Goal: Task Accomplishment & Management: Use online tool/utility

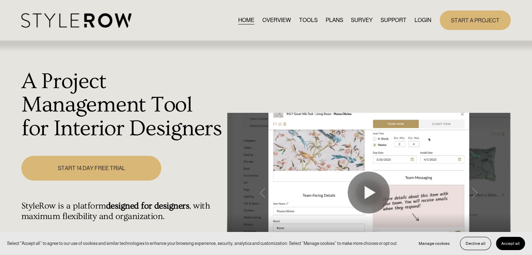
click at [429, 21] on link "LOGIN" at bounding box center [422, 19] width 17 height 9
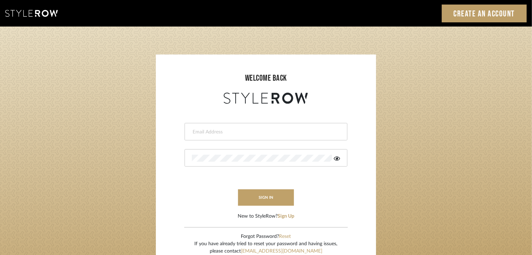
click at [254, 130] on input "email" at bounding box center [265, 132] width 146 height 7
type input "selvasubikksa@gmail.com"
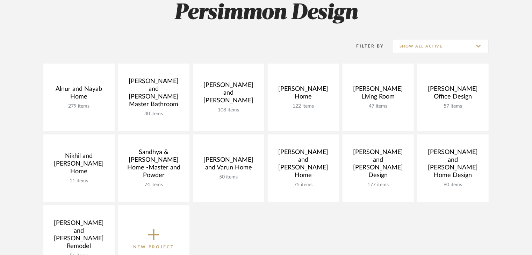
scroll to position [70, 0]
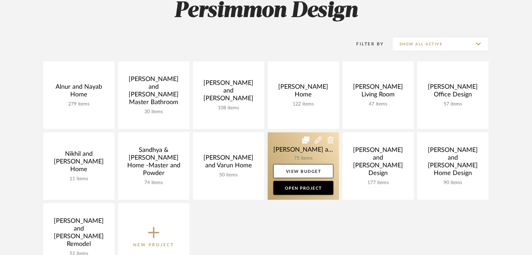
click at [298, 156] on link at bounding box center [303, 165] width 71 height 67
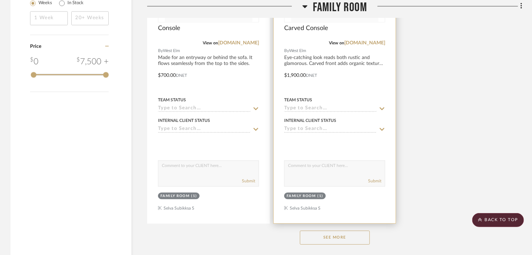
scroll to position [978, 0]
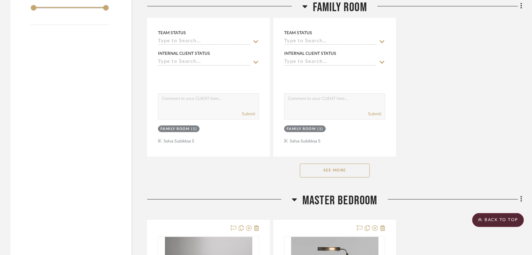
click at [335, 164] on button "See More" at bounding box center [335, 171] width 70 height 14
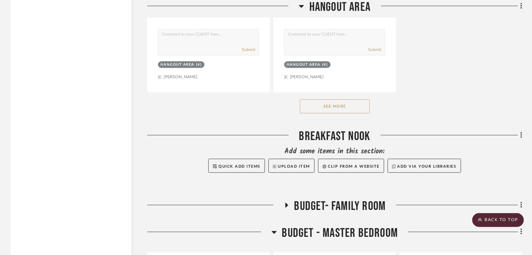
scroll to position [3390, 0]
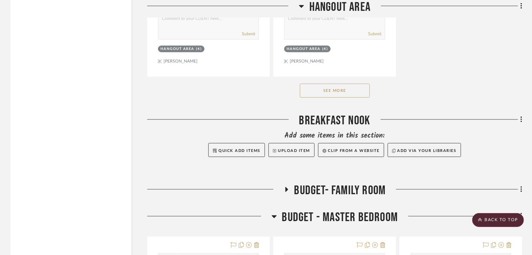
click at [334, 84] on button "See More" at bounding box center [335, 91] width 70 height 14
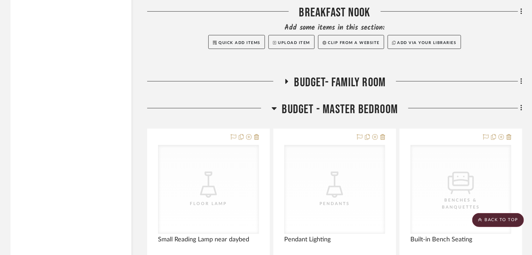
scroll to position [3844, 0]
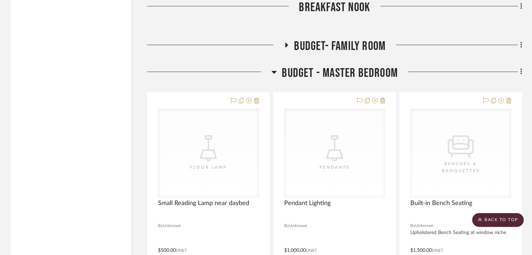
click at [274, 68] on icon at bounding box center [274, 72] width 5 height 8
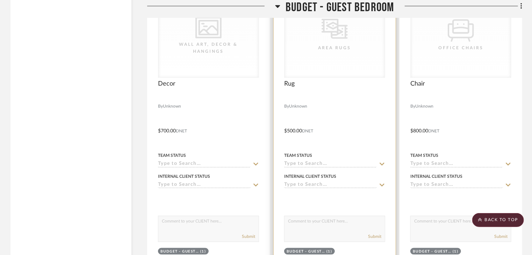
scroll to position [4263, 0]
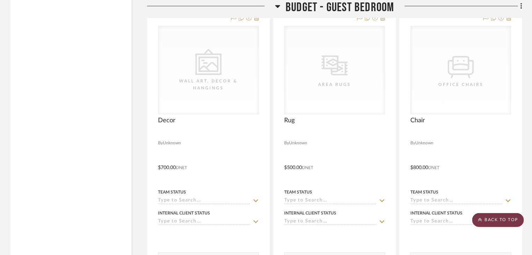
click at [491, 220] on scroll-to-top-button "BACK TO TOP" at bounding box center [498, 220] width 52 height 14
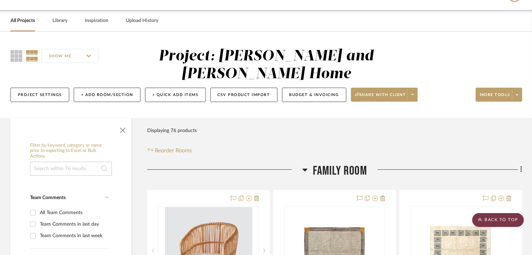
scroll to position [0, 0]
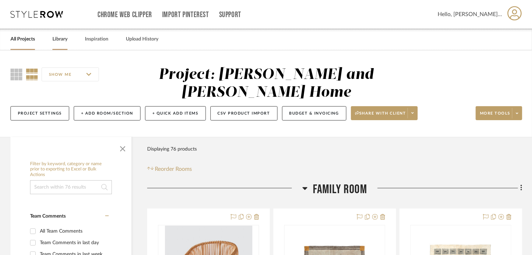
click at [62, 41] on link "Library" at bounding box center [59, 39] width 15 height 9
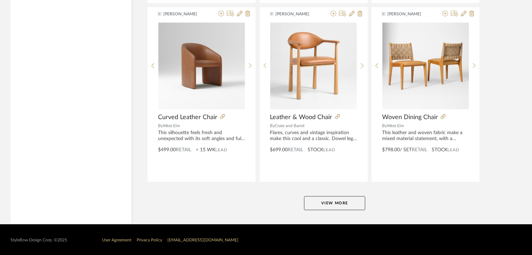
scroll to position [1735, 0]
click at [344, 202] on button "View More" at bounding box center [334, 203] width 61 height 14
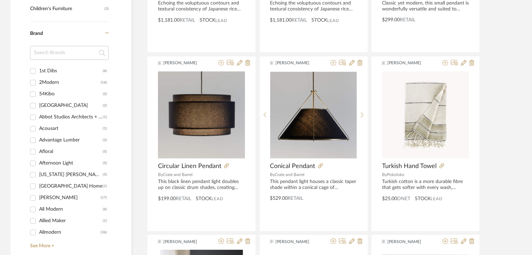
scroll to position [0, 0]
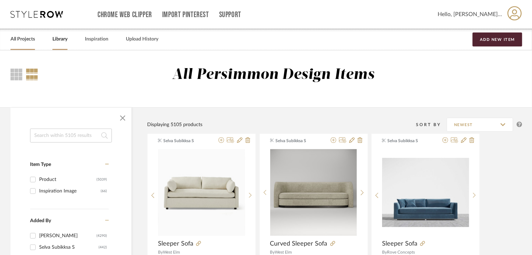
click at [14, 39] on link "All Projects" at bounding box center [22, 39] width 24 height 9
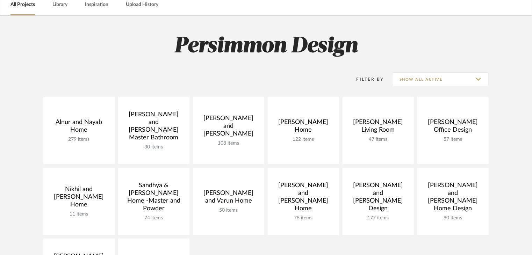
scroll to position [70, 0]
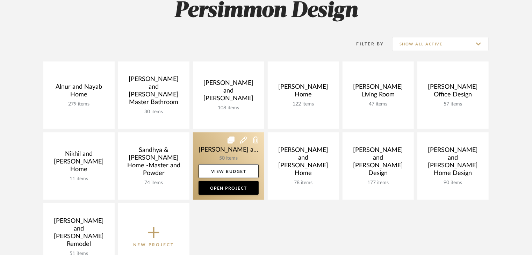
click at [250, 153] on link at bounding box center [228, 165] width 71 height 67
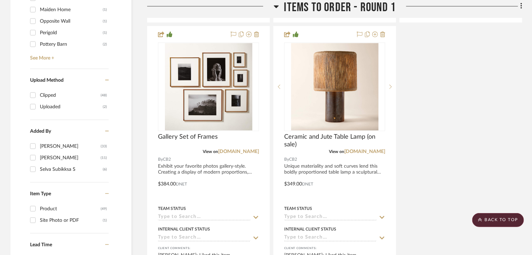
scroll to position [909, 0]
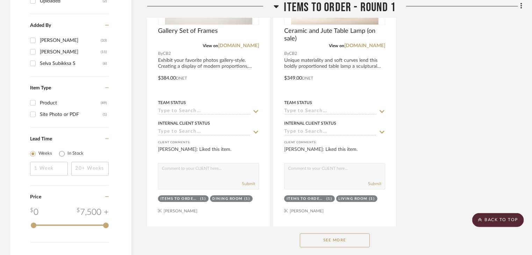
click at [321, 233] on button "See More" at bounding box center [335, 240] width 70 height 14
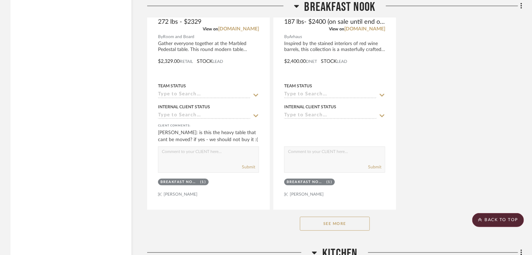
scroll to position [6185, 0]
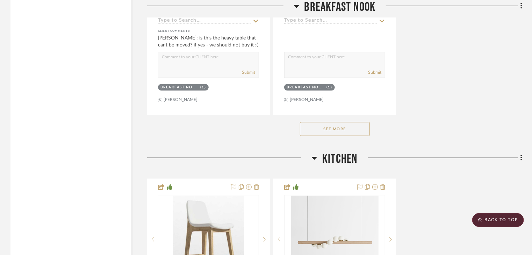
click at [348, 122] on button "See More" at bounding box center [335, 129] width 70 height 14
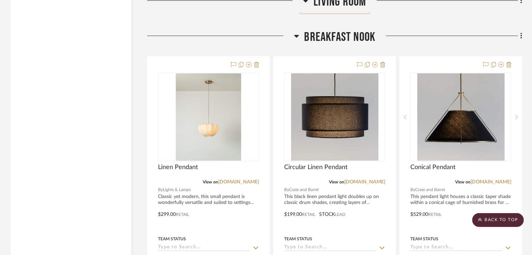
scroll to position [5312, 0]
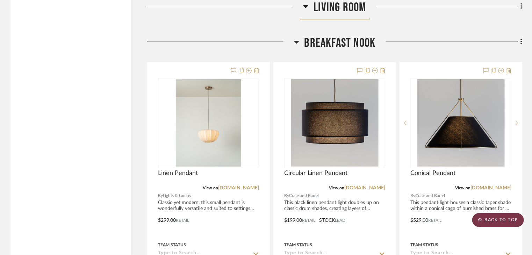
click at [511, 224] on scroll-to-top-button "BACK TO TOP" at bounding box center [498, 220] width 52 height 14
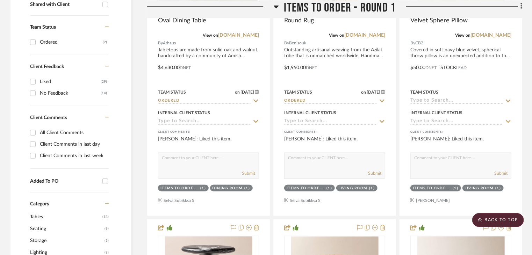
scroll to position [0, 0]
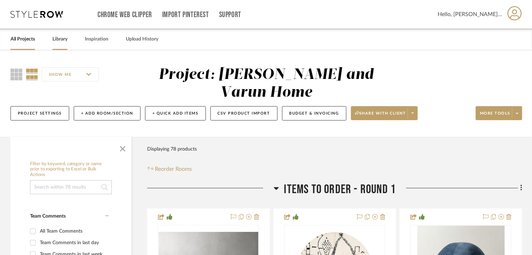
click at [67, 38] on link "Library" at bounding box center [59, 39] width 15 height 9
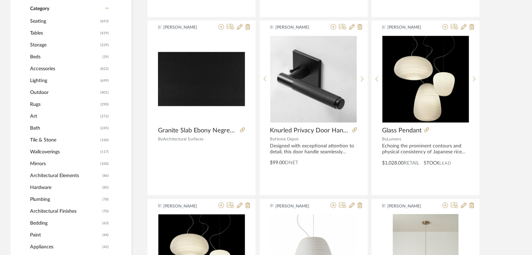
scroll to position [280, 0]
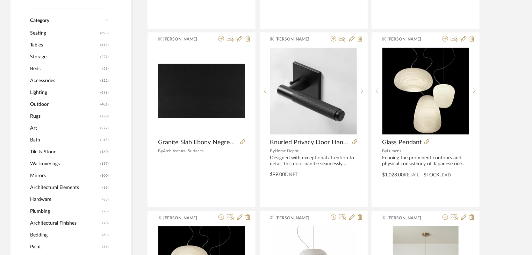
click at [37, 56] on span "Storage" at bounding box center [64, 57] width 68 height 12
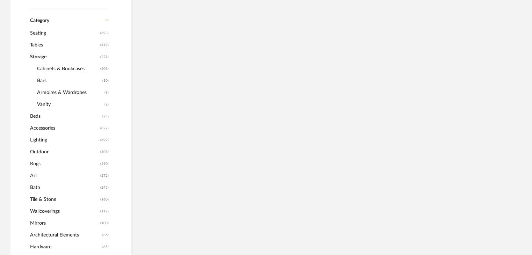
scroll to position [279, 0]
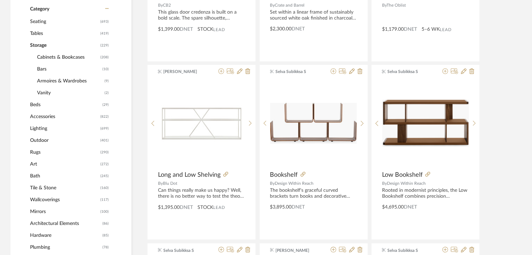
click at [52, 55] on span "Cabinets & Bookcases" at bounding box center [68, 57] width 62 height 12
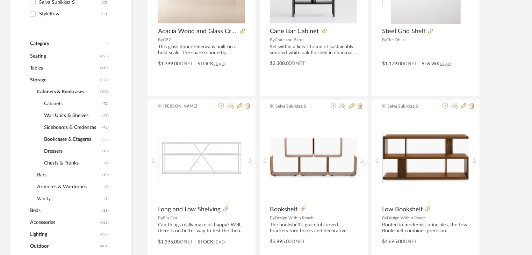
scroll to position [244, 0]
click at [51, 69] on span "Tables" at bounding box center [64, 69] width 68 height 12
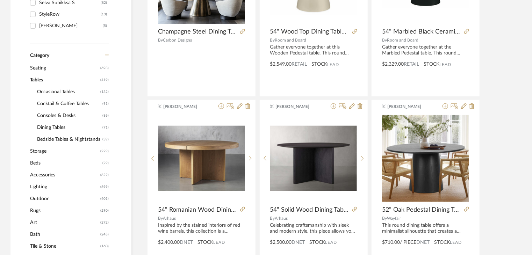
click at [59, 139] on span "Bedside Tables & Nightstands" at bounding box center [69, 139] width 64 height 12
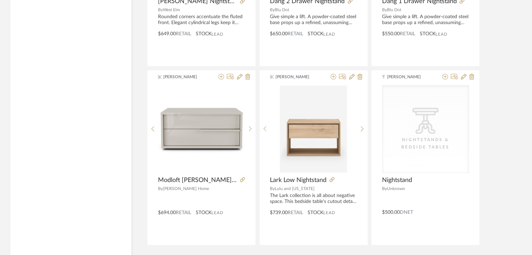
scroll to position [2123, 0]
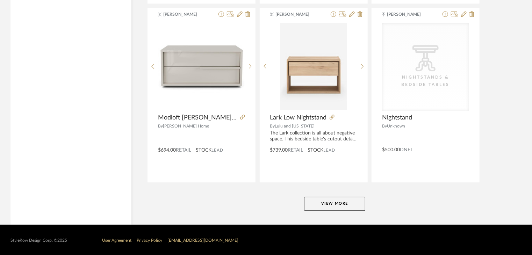
click at [308, 207] on button "View More" at bounding box center [334, 204] width 61 height 14
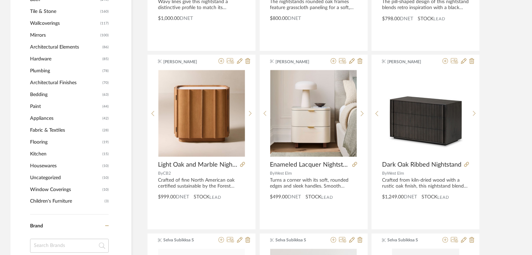
scroll to position [623, 0]
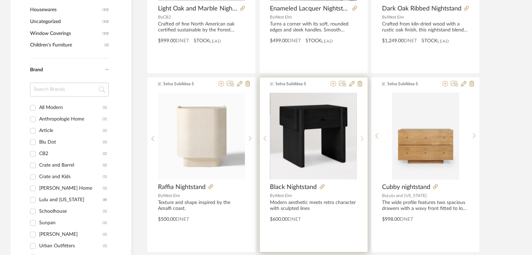
click at [362, 136] on icon at bounding box center [362, 139] width 3 height 6
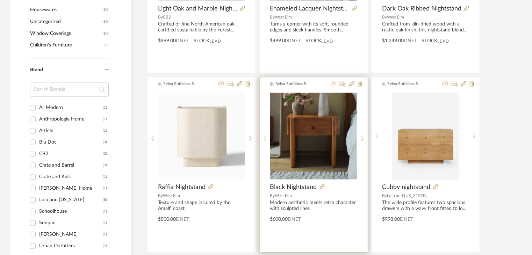
click at [332, 82] on icon at bounding box center [334, 84] width 6 height 6
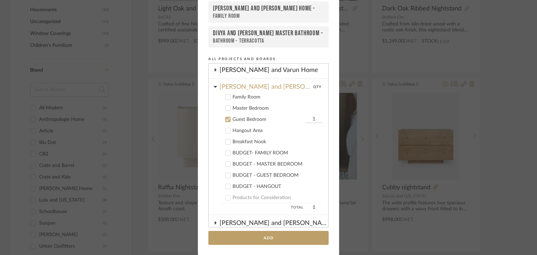
scroll to position [130, 0]
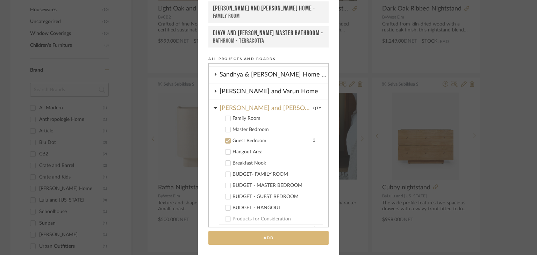
click at [282, 239] on button "Add" at bounding box center [268, 238] width 120 height 14
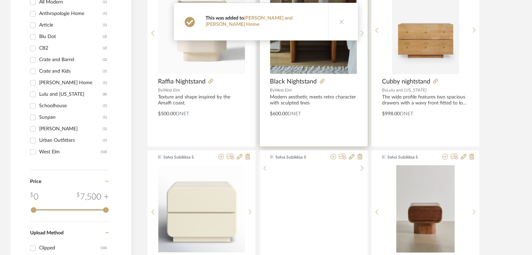
scroll to position [833, 0]
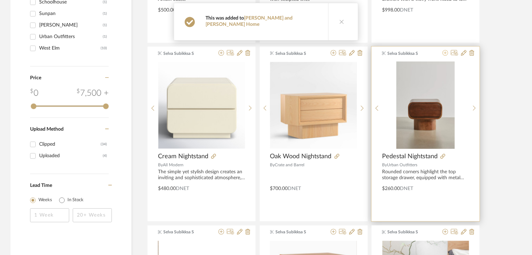
click at [445, 53] on icon at bounding box center [445, 53] width 6 height 6
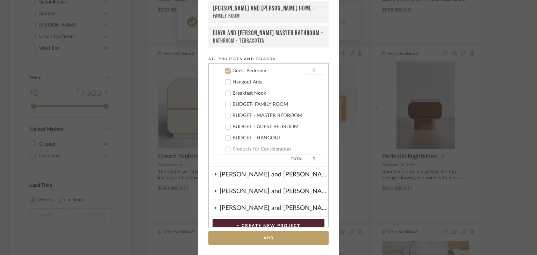
scroll to position [130, 0]
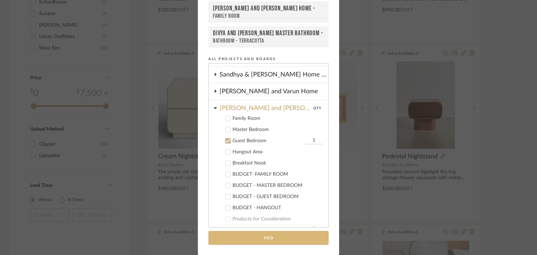
click at [292, 236] on button "Add" at bounding box center [268, 238] width 120 height 14
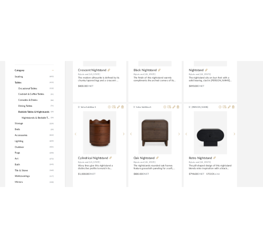
scroll to position [239, 0]
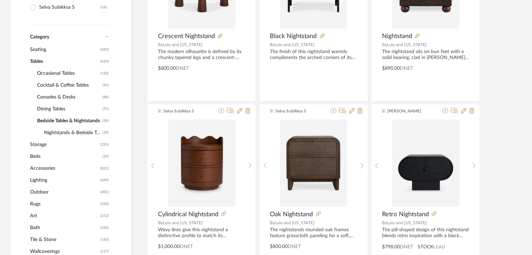
click at [56, 143] on span "Storage" at bounding box center [64, 145] width 68 height 12
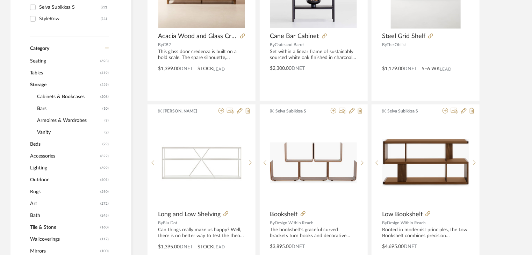
click at [55, 95] on span "Cabinets & Bookcases" at bounding box center [68, 97] width 62 height 12
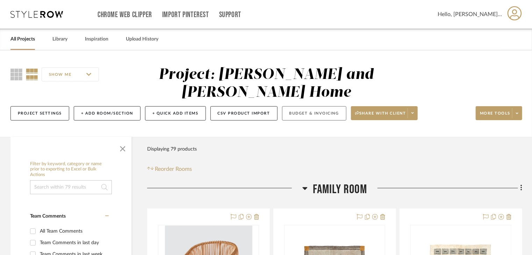
click at [300, 106] on button "Budget & Invoicing" at bounding box center [314, 113] width 64 height 14
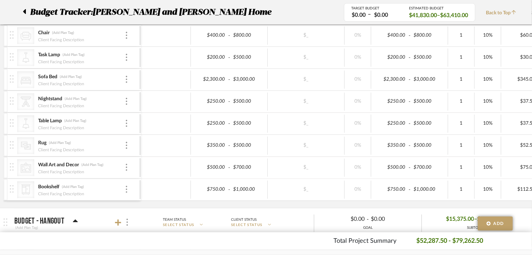
scroll to position [943, 0]
